Goal: Task Accomplishment & Management: Manage account settings

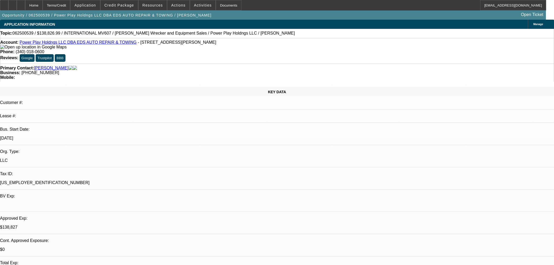
select select "0.1"
select select "2"
select select "0.1"
select select "4"
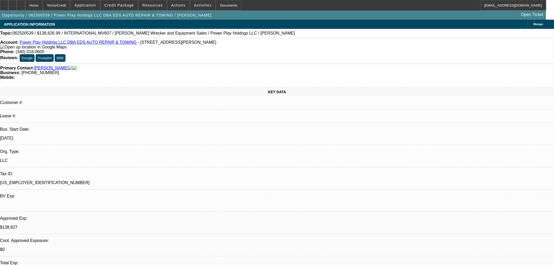
select select "2"
select select "0.1"
select select "4"
select select "0"
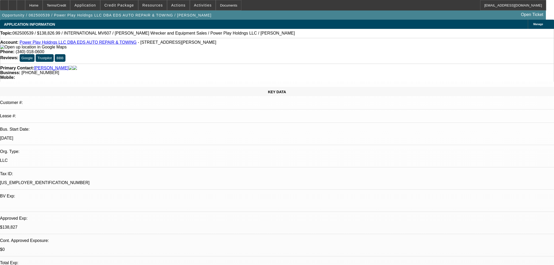
select select "2"
select select "0.1"
select select "4"
select select "0"
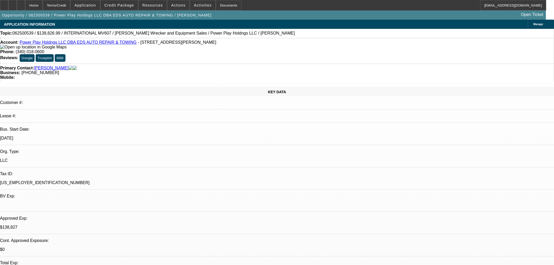
select select "2"
select select "0.1"
select select "4"
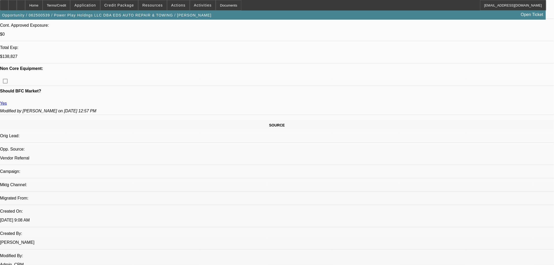
scroll to position [174, 0]
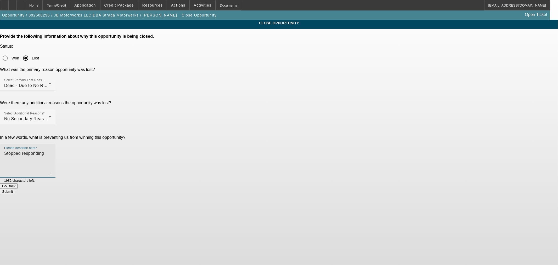
click at [15, 189] on button "Submit" at bounding box center [7, 191] width 15 height 5
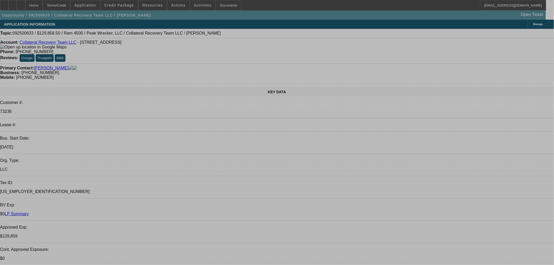
select select "0"
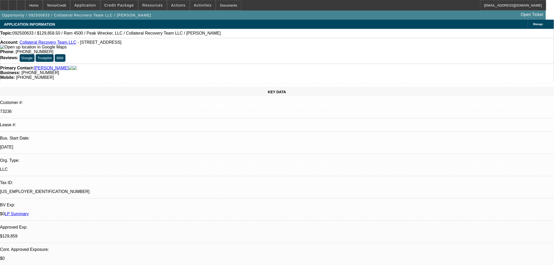
select select "0"
select select "3"
select select "0"
select select "6"
select select "0"
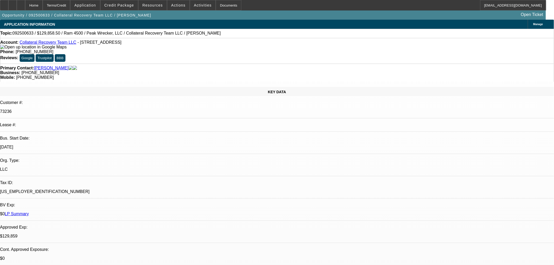
select select "0"
select select "3"
select select "0"
select select "6"
select select "0"
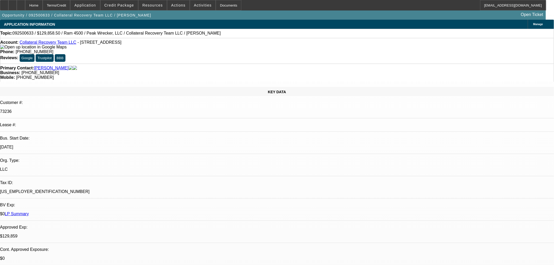
select select "0"
select select "3"
select select "0"
select select "6"
select select "0.15"
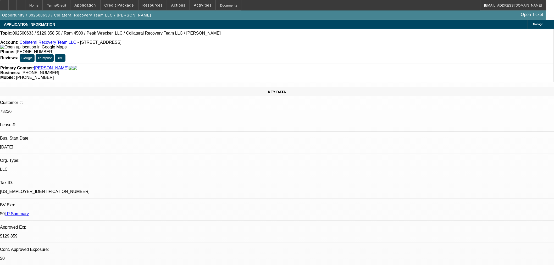
select select "0"
select select "3"
select select "0"
select select "6"
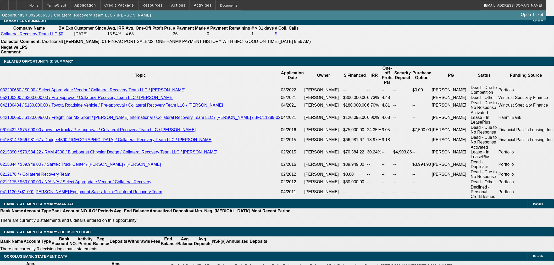
scroll to position [843, 0]
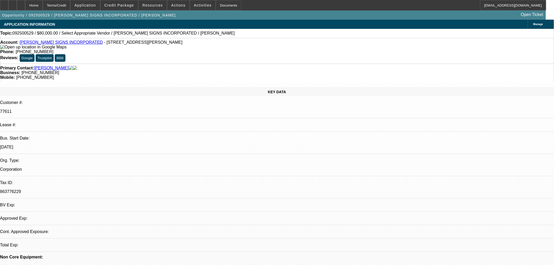
select select "0"
select select "2"
select select "0.1"
select select "4"
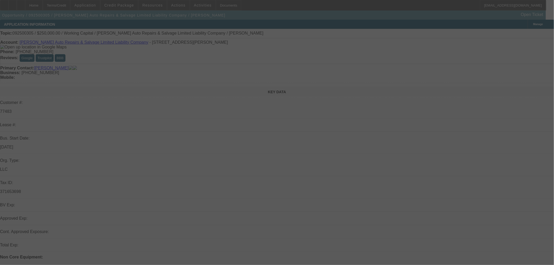
select select "0"
select select "2"
select select "0"
select select "6"
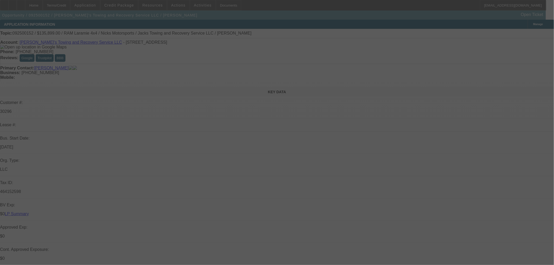
select select "0"
select select "3"
select select "0"
select select "6"
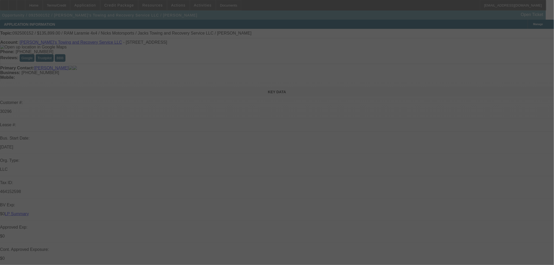
select select "0"
select select "3"
select select "0"
select select "6"
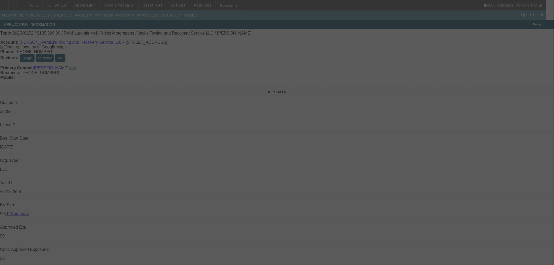
select select "0"
select select "3"
select select "0"
select select "6"
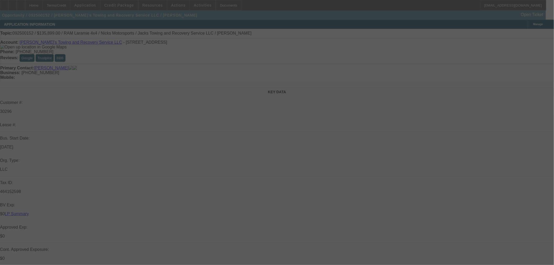
select select "0"
select select "3"
select select "0"
select select "6"
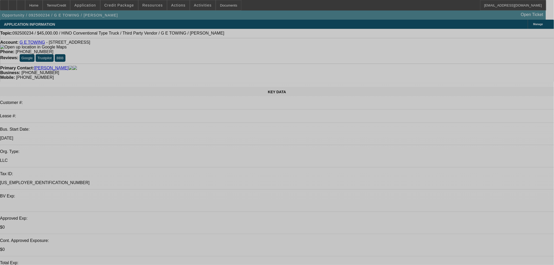
select select "0"
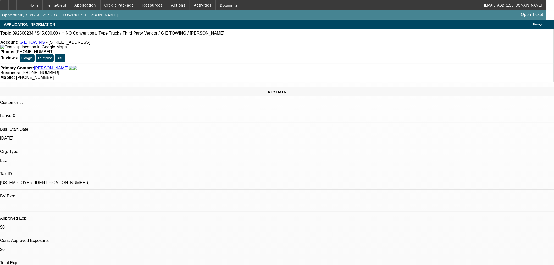
select select "2"
select select "0.1"
select select "4"
click at [177, 6] on span "Actions" at bounding box center [178, 5] width 14 height 4
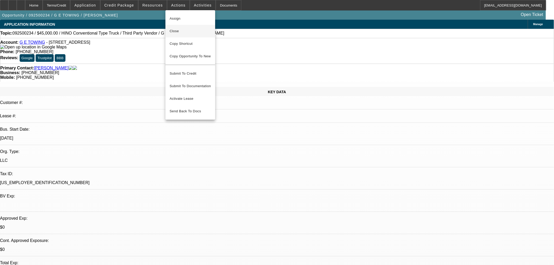
click at [173, 27] on button "Close" at bounding box center [190, 31] width 50 height 13
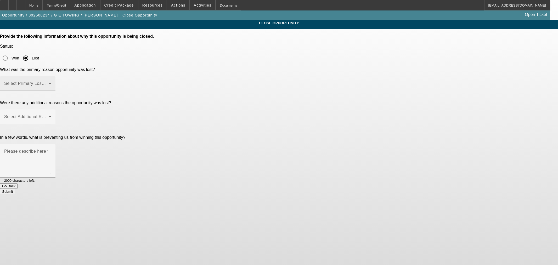
click at [49, 82] on span at bounding box center [26, 85] width 44 height 6
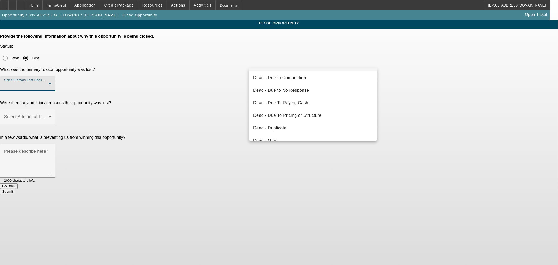
scroll to position [70, 0]
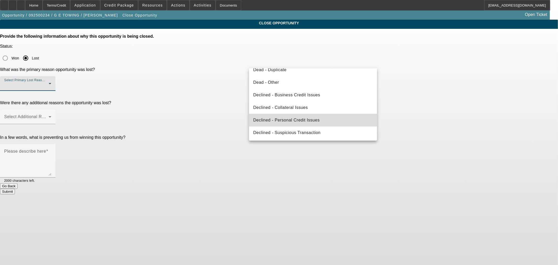
click at [322, 115] on mat-option "Declined - Personal Credit Issues" at bounding box center [313, 120] width 128 height 13
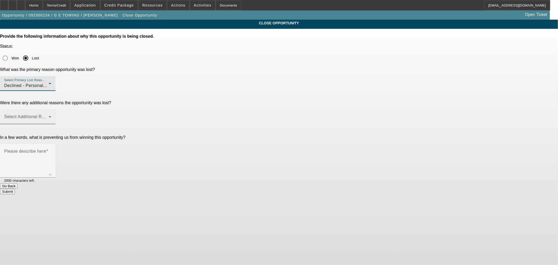
click at [49, 116] on span at bounding box center [26, 119] width 44 height 6
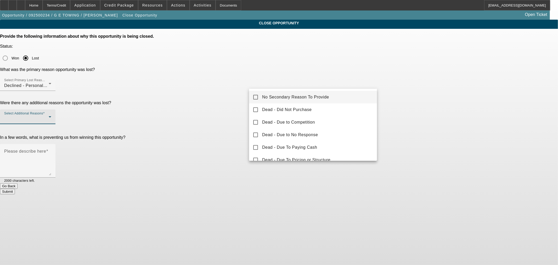
click at [293, 95] on span "No Secondary Reason To Provide" at bounding box center [295, 97] width 67 height 6
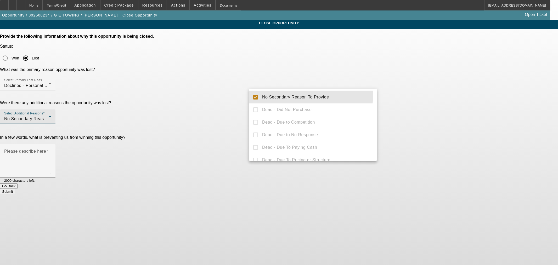
click at [203, 105] on div at bounding box center [279, 132] width 558 height 265
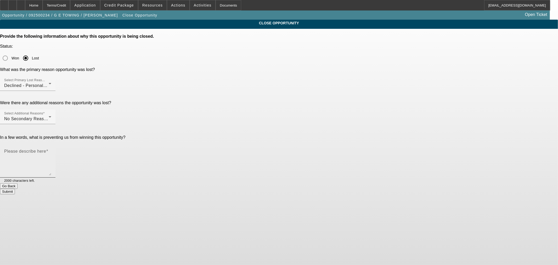
click at [51, 150] on textarea "Please describe here" at bounding box center [27, 162] width 47 height 25
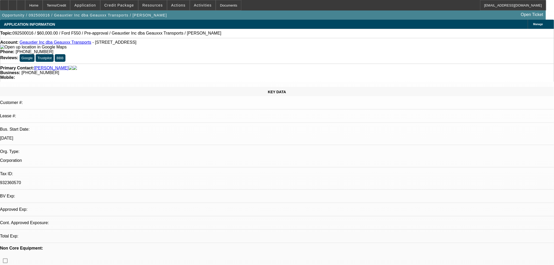
select select "0"
select select "2"
select select "0.1"
select select "4"
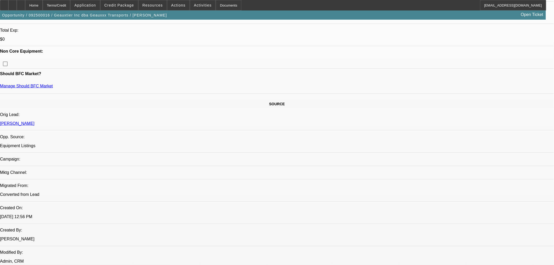
scroll to position [58, 0]
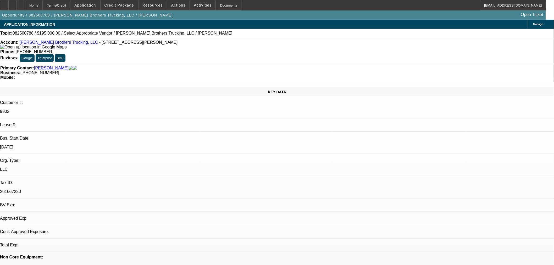
select select "0"
select select "2"
select select "0.1"
select select "4"
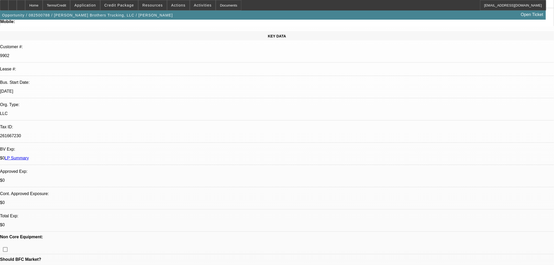
scroll to position [174, 0]
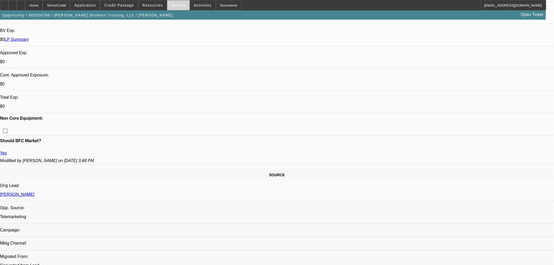
click at [179, 5] on span "Actions" at bounding box center [178, 5] width 14 height 4
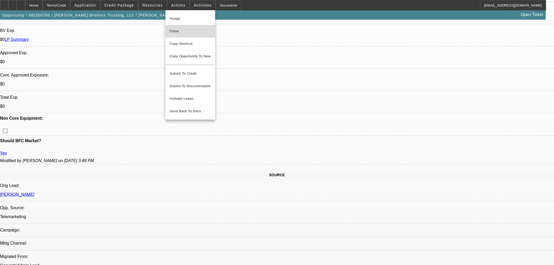
click at [190, 32] on span "Close" at bounding box center [190, 31] width 41 height 6
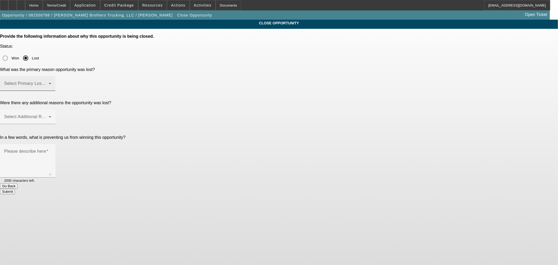
click at [59, 81] on mat-label "Select Primary Lost Reason" at bounding box center [31, 83] width 55 height 4
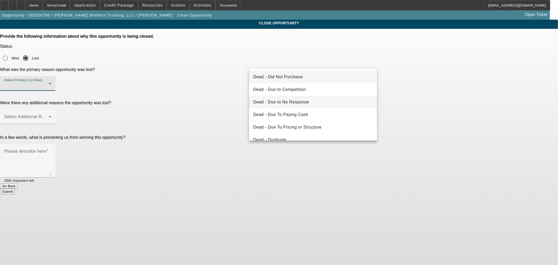
click at [331, 101] on mat-option "Dead - Due to No Response" at bounding box center [313, 102] width 128 height 13
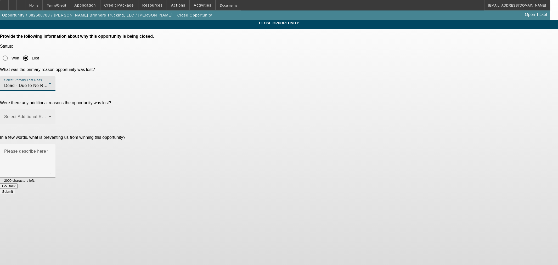
click at [51, 120] on div at bounding box center [51, 120] width 0 height 0
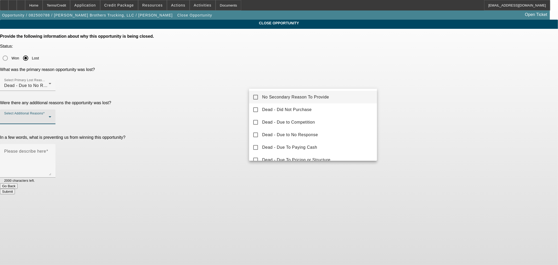
click at [312, 99] on span "No Secondary Reason To Provide" at bounding box center [295, 97] width 67 height 6
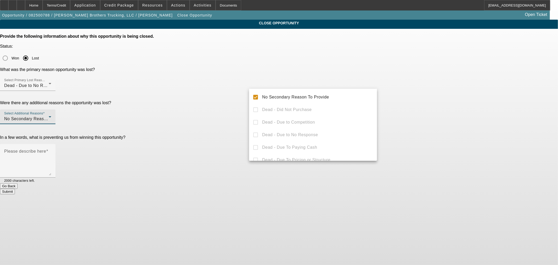
click at [193, 124] on div at bounding box center [279, 132] width 558 height 265
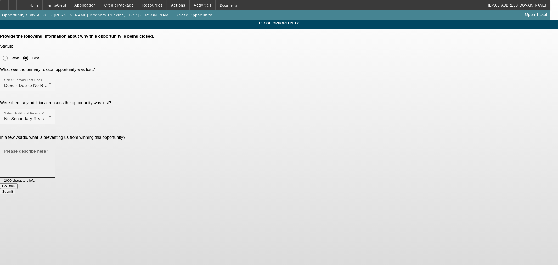
click at [51, 150] on textarea "Please describe here" at bounding box center [27, 162] width 47 height 25
type textarea "No response had an approval from his bank"
click at [15, 189] on button "Submit" at bounding box center [7, 191] width 15 height 5
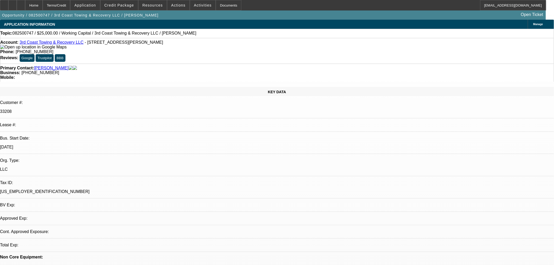
select select "0"
select select "2"
select select "0.1"
select select "4"
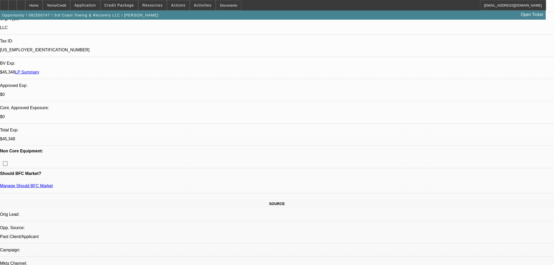
scroll to position [145, 0]
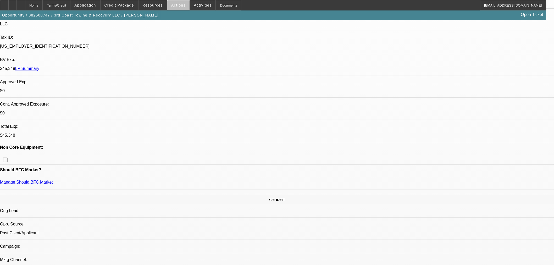
click at [178, 8] on span at bounding box center [178, 5] width 22 height 13
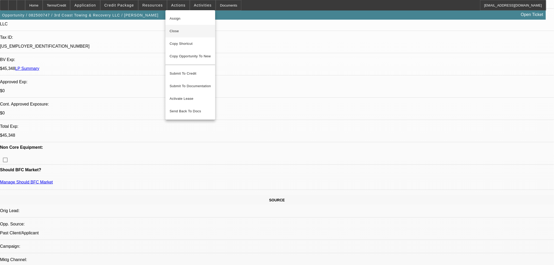
click at [177, 32] on span "Close" at bounding box center [190, 31] width 41 height 6
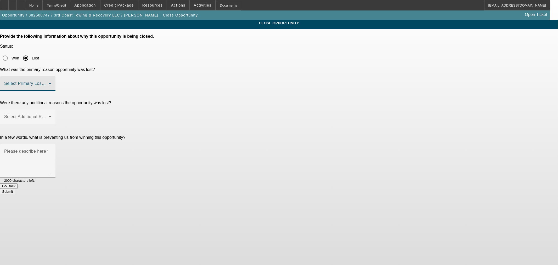
click at [49, 82] on span at bounding box center [26, 85] width 44 height 6
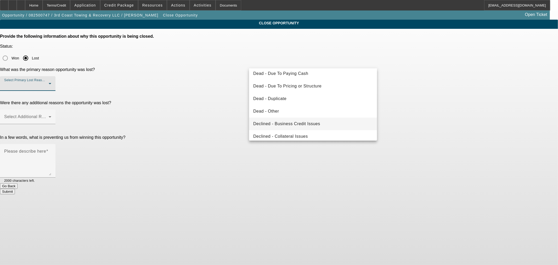
scroll to position [41, 0]
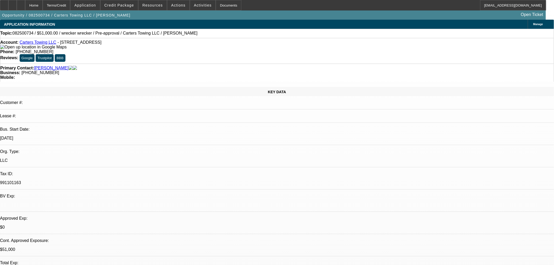
select select "0.15"
select select "2"
select select "0"
select select "6"
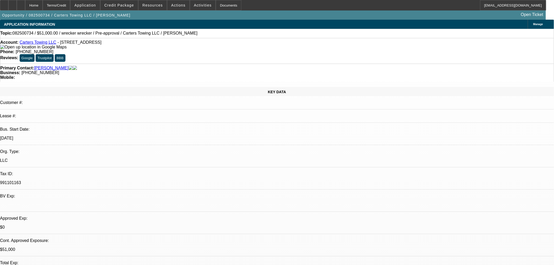
select select "0.15"
select select "2"
select select "0"
select select "6"
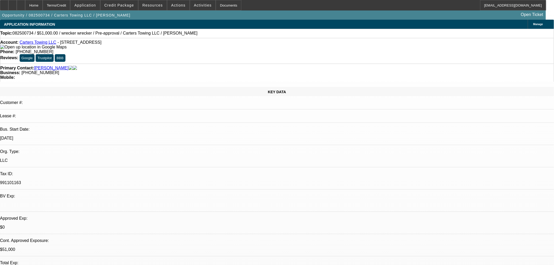
select select "0.15"
select select "2"
select select "0"
select select "6"
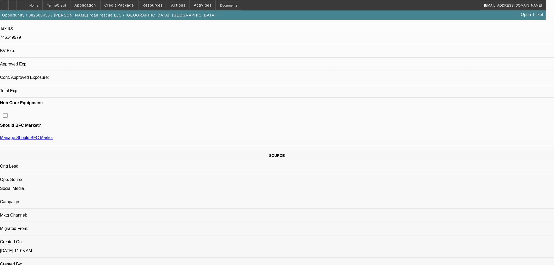
scroll to position [4, 0]
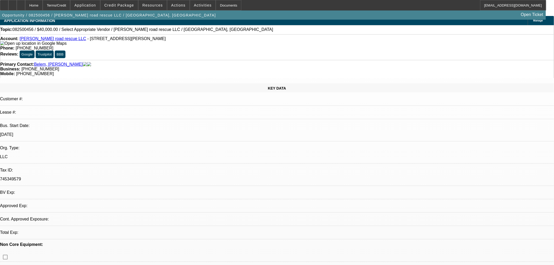
select select "0"
select select "2"
select select "0.1"
select select "4"
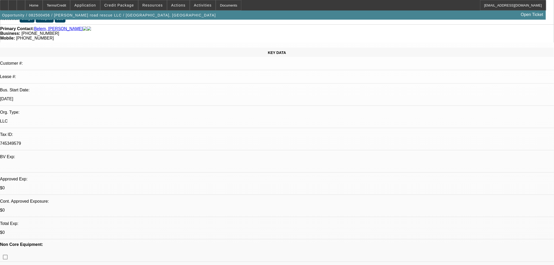
scroll to position [87, 0]
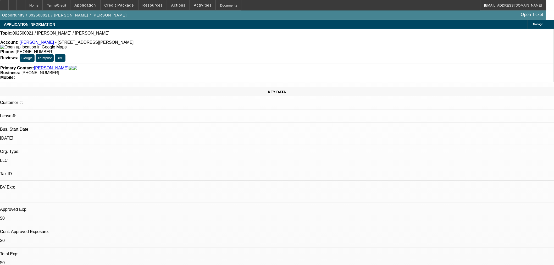
select select "0"
select select "2"
select select "0.1"
select select "4"
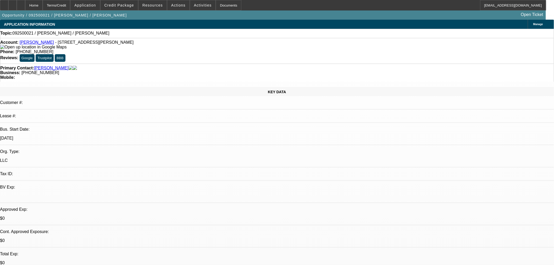
scroll to position [174, 0]
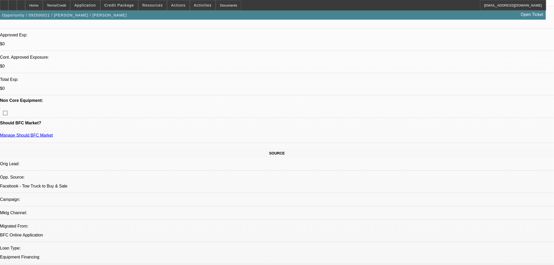
click at [171, 4] on span "Actions" at bounding box center [178, 5] width 14 height 4
click at [19, 62] on div at bounding box center [277, 132] width 554 height 265
click at [181, 4] on span at bounding box center [178, 5] width 22 height 13
click at [175, 32] on span "Close" at bounding box center [190, 31] width 41 height 6
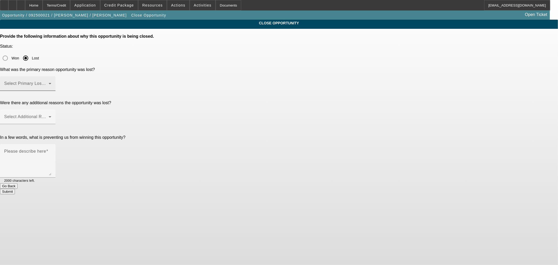
click at [51, 76] on div "Select Primary Lost Reason" at bounding box center [27, 83] width 47 height 15
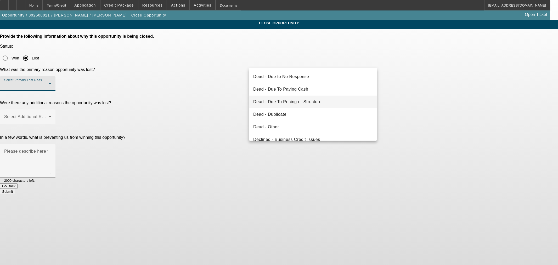
scroll to position [70, 0]
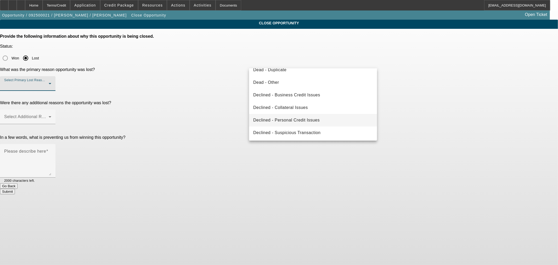
click at [313, 122] on span "Declined - Personal Credit Issues" at bounding box center [286, 120] width 66 height 6
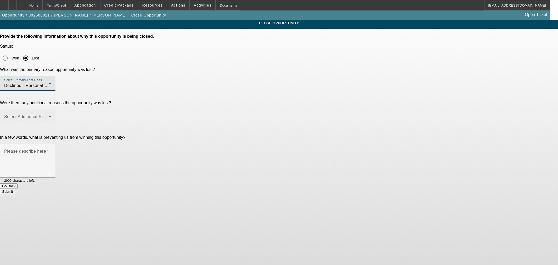
click at [49, 116] on span at bounding box center [26, 119] width 44 height 6
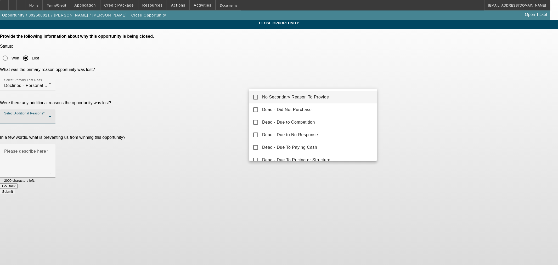
click at [279, 100] on span "No Secondary Reason To Provide" at bounding box center [295, 97] width 67 height 6
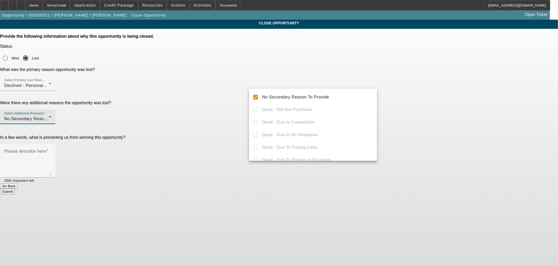
click at [218, 124] on div at bounding box center [279, 132] width 558 height 265
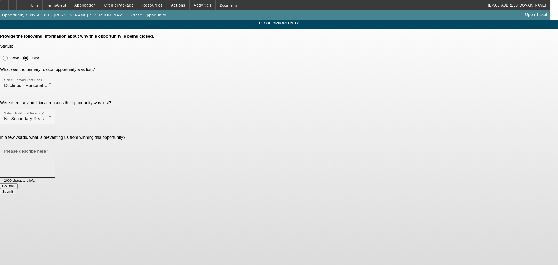
click at [51, 150] on textarea "Please describe here" at bounding box center [27, 162] width 47 height 25
type textarea "Bad personal"
click at [15, 189] on button "Submit" at bounding box center [7, 191] width 15 height 5
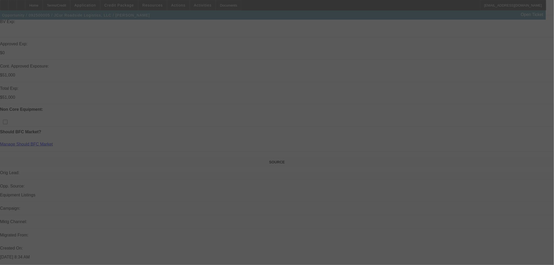
scroll to position [193, 0]
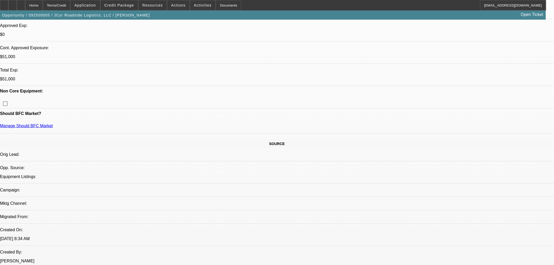
select select "0"
select select "2"
select select "0.1"
select select "4"
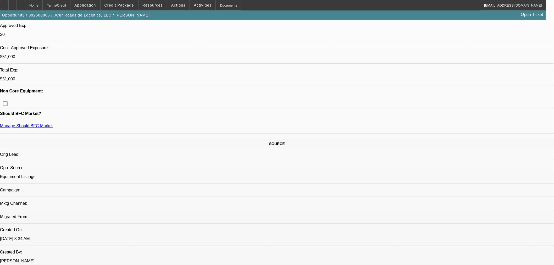
select select "0"
select select "2"
select select "0.1"
select select "4"
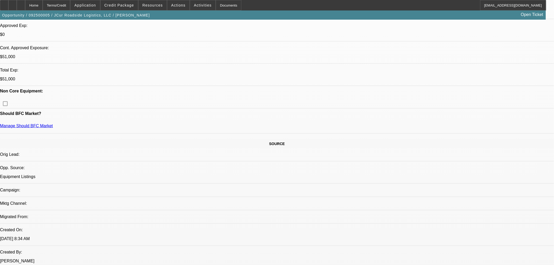
select select "0.15"
select select "2"
select select "0.1"
select select "4"
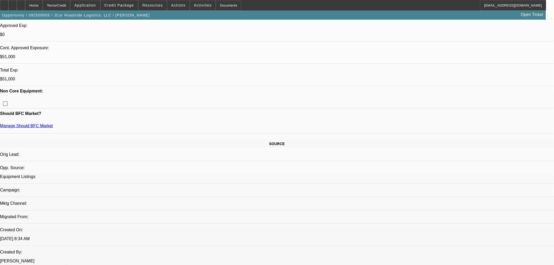
select select "0.15"
select select "2"
select select "0.1"
select select "4"
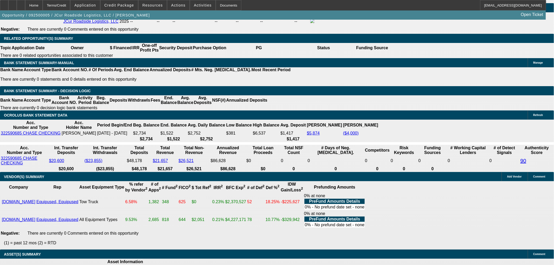
scroll to position [833, 0]
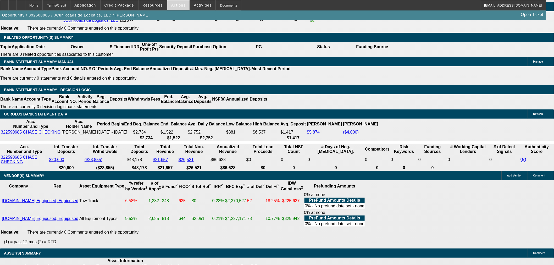
click at [173, 5] on span "Actions" at bounding box center [178, 5] width 14 height 4
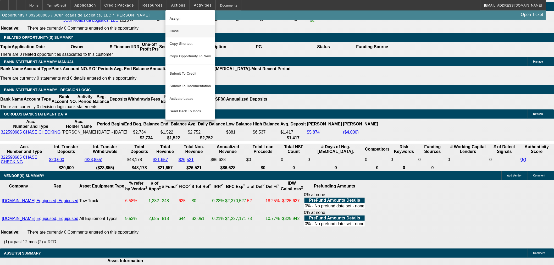
click at [173, 30] on span "Close" at bounding box center [190, 31] width 41 height 6
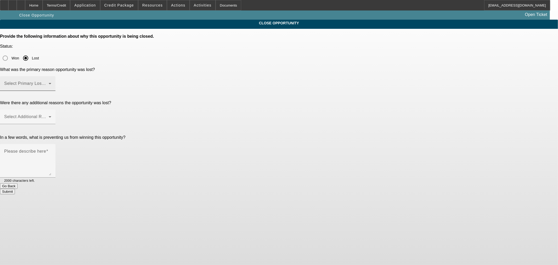
click at [51, 76] on div "Select Primary Lost Reason" at bounding box center [27, 83] width 47 height 15
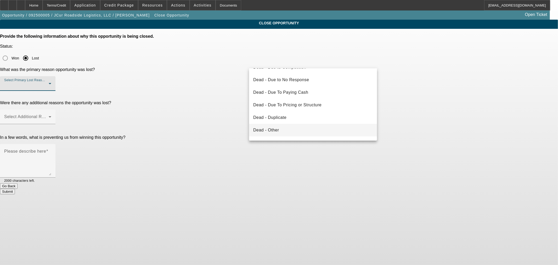
scroll to position [70, 0]
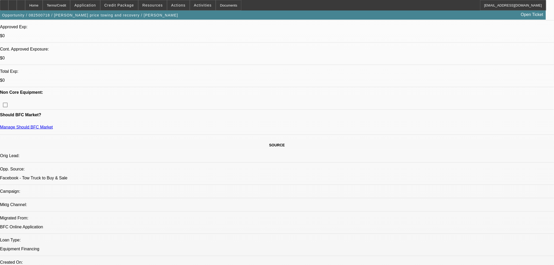
select select "0"
select select "2"
select select "0.1"
select select "4"
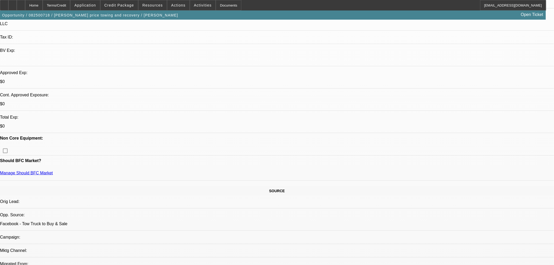
scroll to position [77, 0]
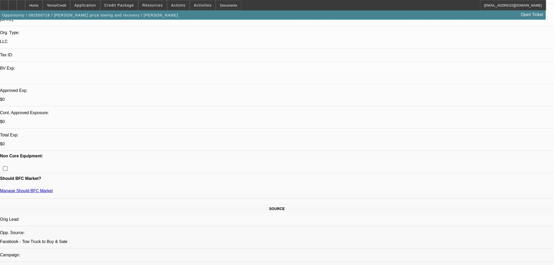
scroll to position [164, 0]
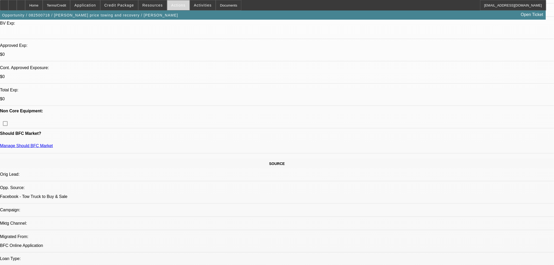
click at [182, 6] on span at bounding box center [178, 5] width 22 height 13
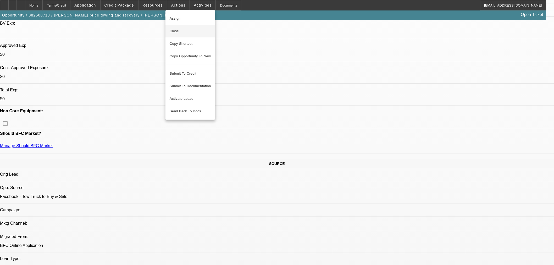
click at [183, 31] on span "Close" at bounding box center [190, 31] width 41 height 6
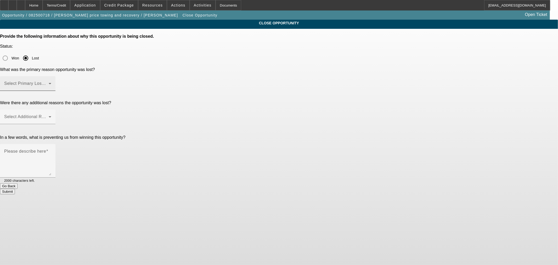
click at [49, 82] on span at bounding box center [26, 85] width 44 height 6
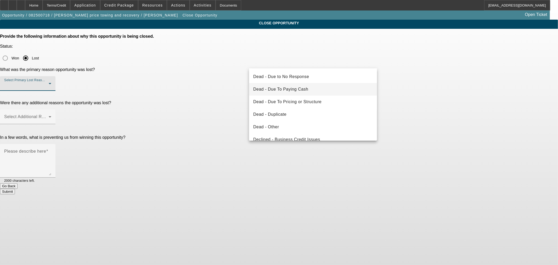
scroll to position [70, 0]
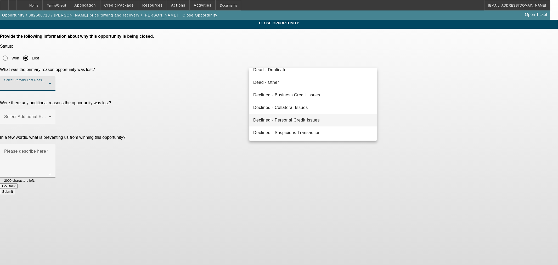
click at [324, 117] on mat-option "Declined - Personal Credit Issues" at bounding box center [313, 120] width 128 height 13
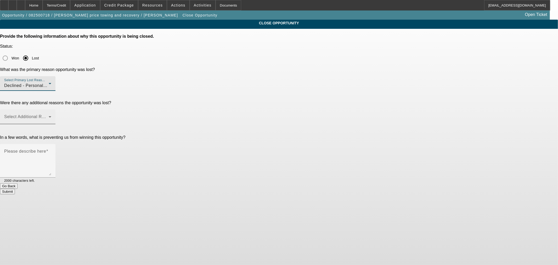
click at [49, 116] on span at bounding box center [26, 119] width 44 height 6
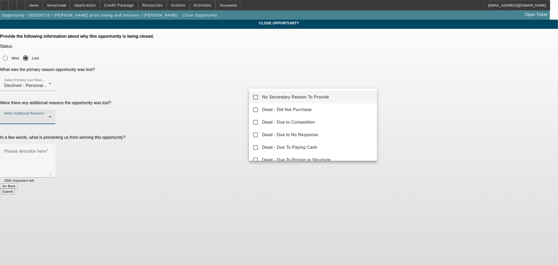
click at [305, 98] on span "No Secondary Reason To Provide" at bounding box center [295, 97] width 67 height 6
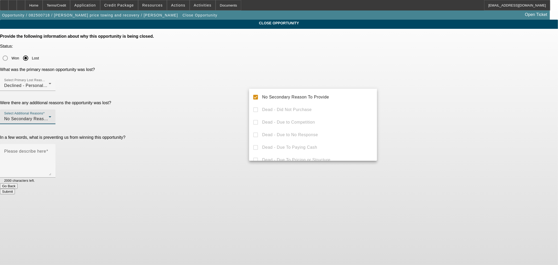
click at [227, 124] on div at bounding box center [279, 132] width 558 height 265
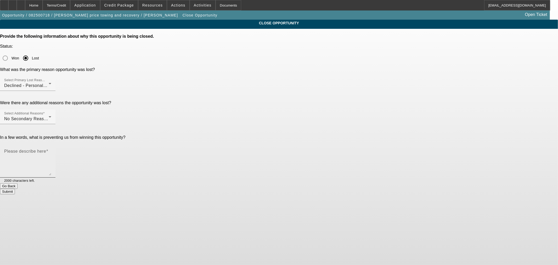
click at [51, 150] on textarea "Please describe here" at bounding box center [27, 162] width 47 height 25
type textarea "Recent repo"
click at [15, 189] on button "Submit" at bounding box center [7, 191] width 15 height 5
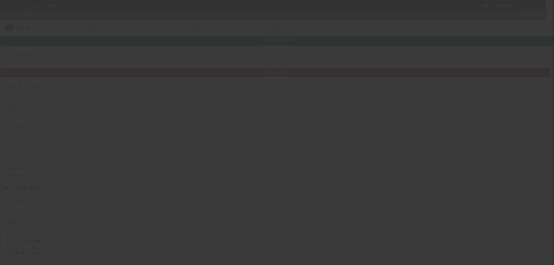
type input "8/27/2025"
type input "Phillips price towing and recovery"
type input "53 Beaver Ave"
type input "08809"
type input "Clinton"
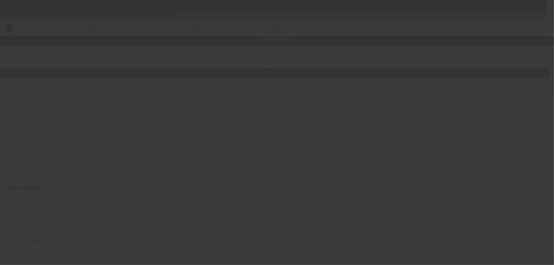
type input "(908) 878-3276"
type input "cp070979@gmail.com"
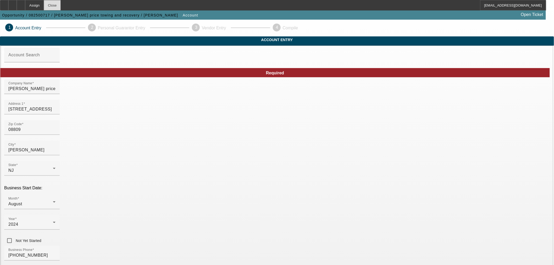
click at [61, 8] on div "Close" at bounding box center [52, 5] width 17 height 10
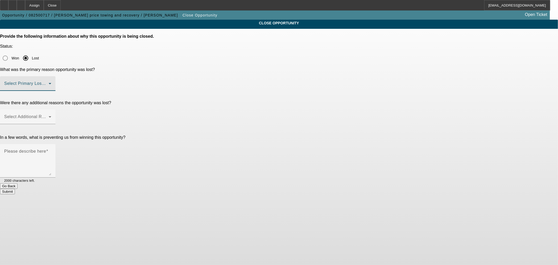
click at [49, 82] on span at bounding box center [26, 85] width 44 height 6
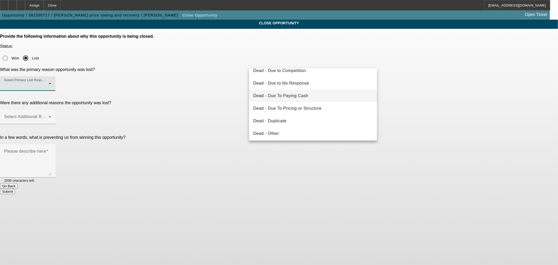
scroll to position [29, 0]
click at [298, 110] on mat-option "Dead - Duplicate" at bounding box center [313, 110] width 128 height 13
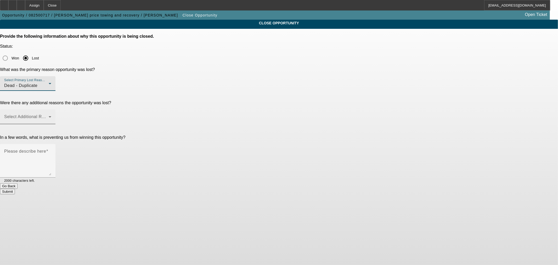
click at [51, 109] on div "Select Additional Reasons" at bounding box center [27, 116] width 47 height 15
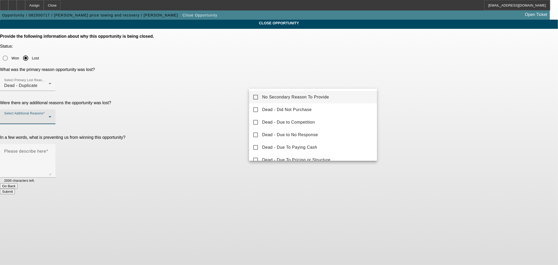
click at [260, 94] on mat-option "No Secondary Reason To Provide" at bounding box center [313, 97] width 128 height 13
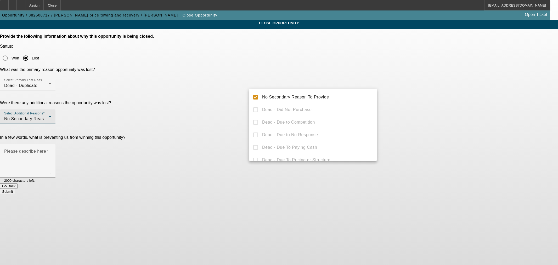
click at [234, 112] on div at bounding box center [279, 132] width 558 height 265
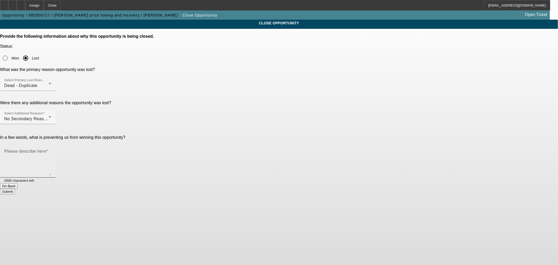
click at [51, 150] on textarea "Please describe here" at bounding box center [27, 162] width 47 height 25
type textarea "dupe"
click at [15, 189] on button "Submit" at bounding box center [7, 191] width 15 height 5
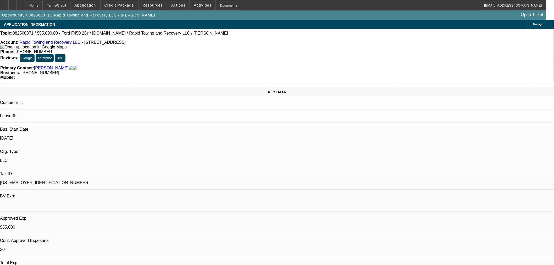
select select "2"
select select "0"
select select "6"
select select "2"
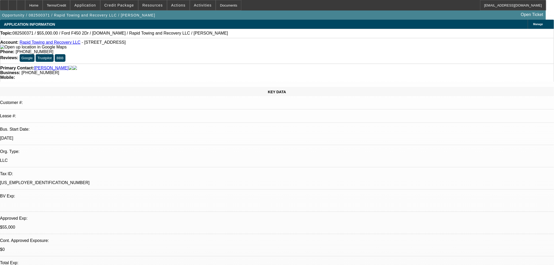
select select "2"
select select "0"
select select "6"
select select "2"
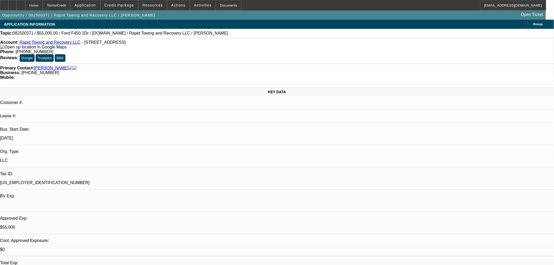
select select "0"
select select "6"
select select "0"
select select "2"
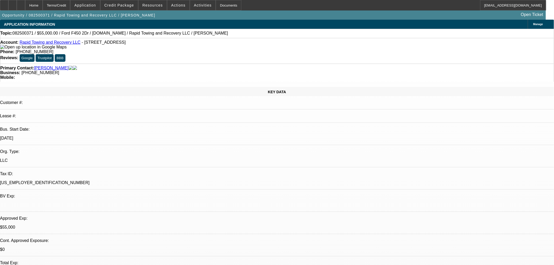
select select "0"
select select "6"
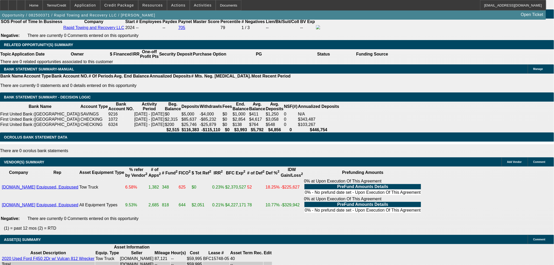
scroll to position [756, 0]
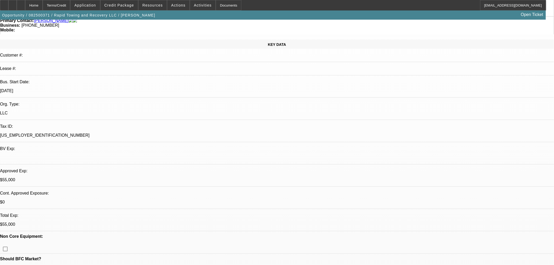
scroll to position [0, 0]
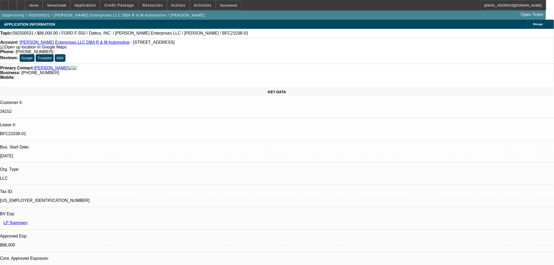
select select "0"
select select "2"
select select "0"
select select "6"
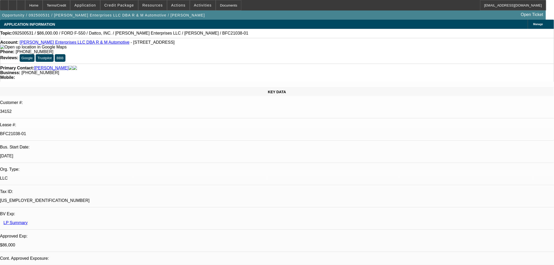
select select "0"
select select "2"
select select "0"
select select "6"
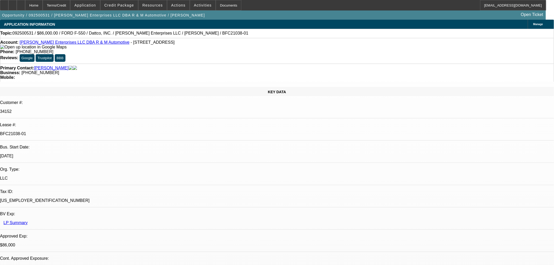
select select "0"
select select "2"
select select "0"
select select "6"
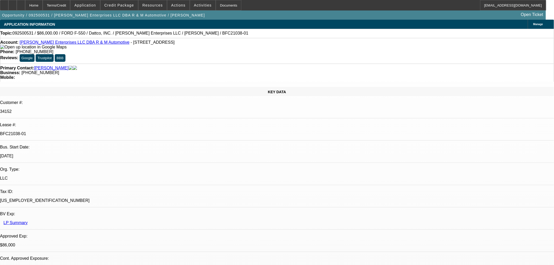
select select "0.15"
select select "2"
select select "0"
select select "6"
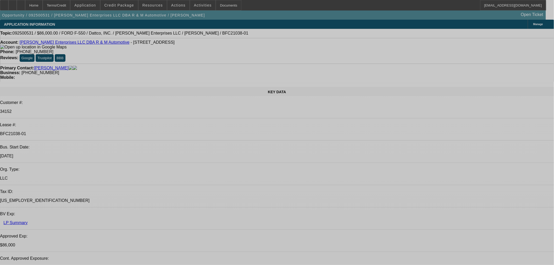
select select "0"
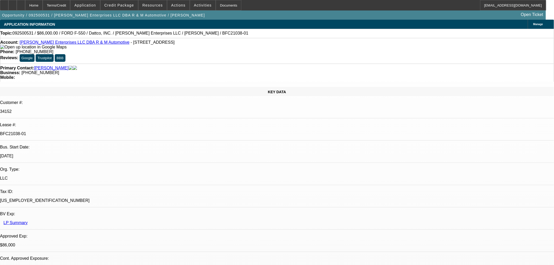
select select "2"
select select "0"
select select "6"
select select "0"
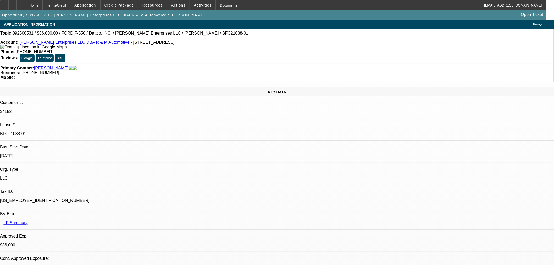
select select "2"
select select "0"
select select "6"
select select "0"
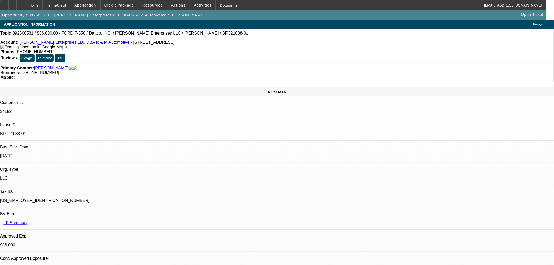
select select "2"
select select "0"
select select "6"
select select "0.15"
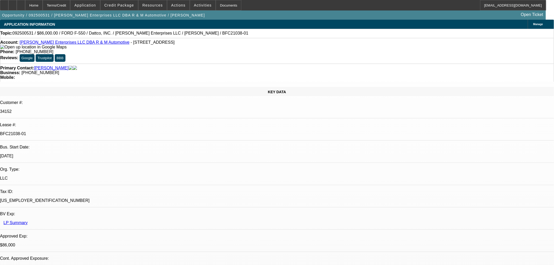
select select "2"
select select "0"
select select "6"
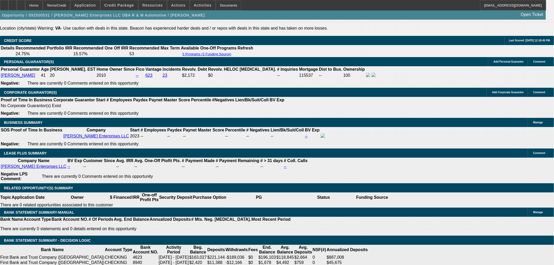
scroll to position [830, 0]
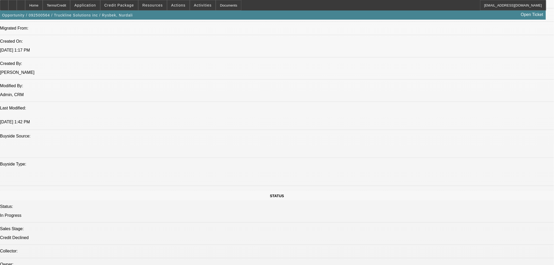
select select "0"
select select "2"
select select "0"
select select "6"
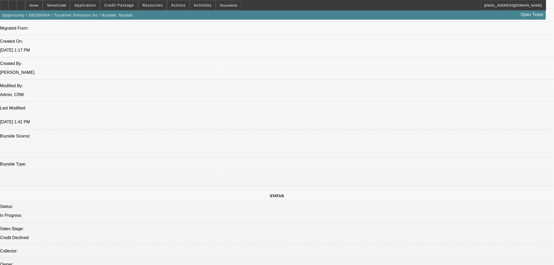
select select "0"
select select "3"
select select "0.1"
select select "4"
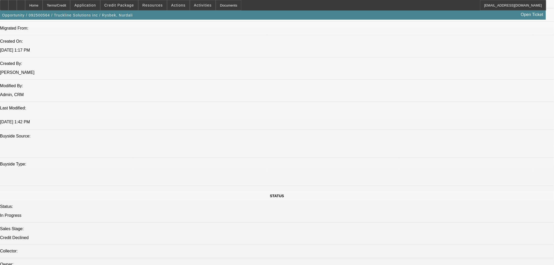
select select "0"
select select "3"
select select "0.1"
select select "4"
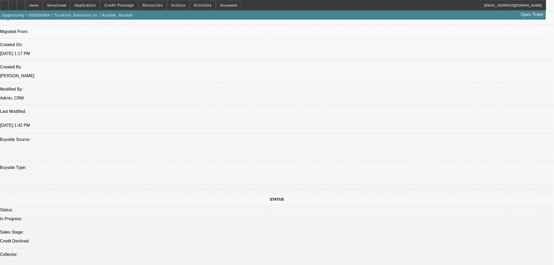
scroll to position [207, 0]
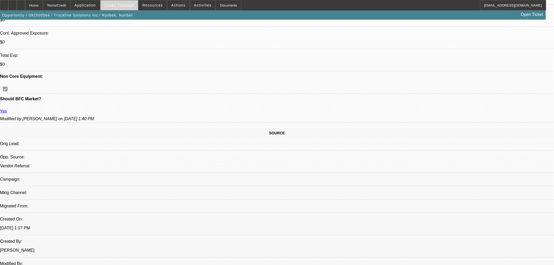
click at [115, 7] on span at bounding box center [119, 5] width 37 height 13
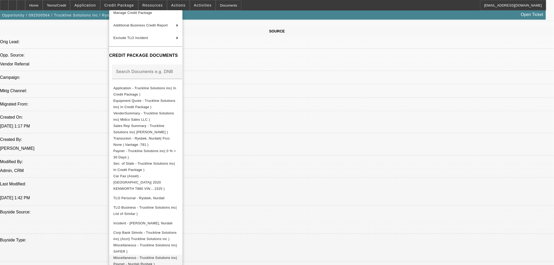
scroll to position [371, 0]
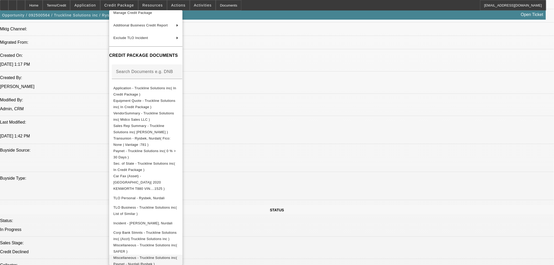
click at [175, 255] on span "Miscellaneous - Truckline Solutions inc( Paynet - Nurdali Rysbek )" at bounding box center [145, 260] width 64 height 10
